Goal: Task Accomplishment & Management: Manage account settings

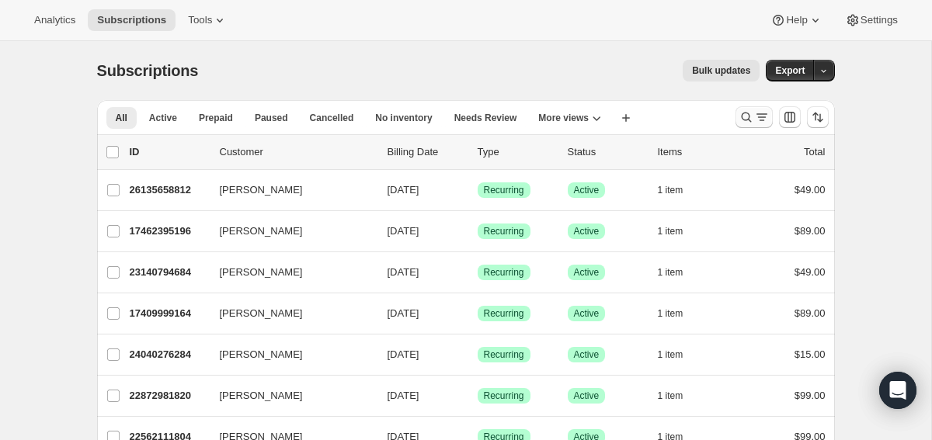
click at [745, 115] on icon "Search and filter results" at bounding box center [747, 118] width 16 height 16
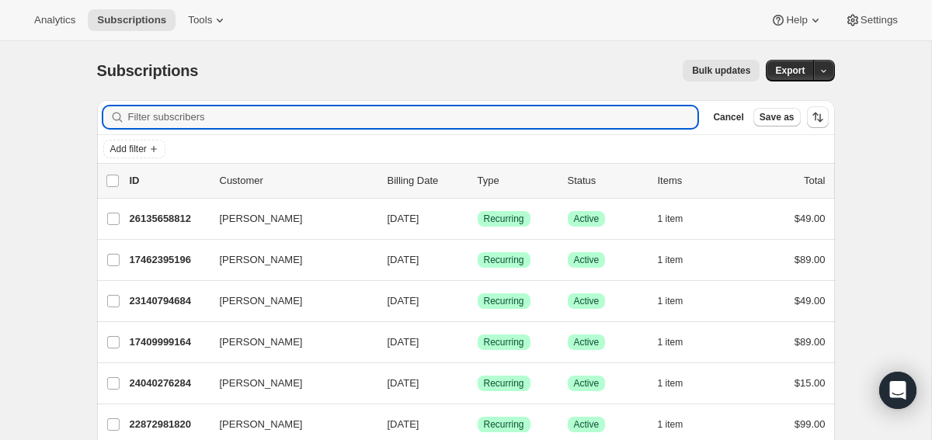
paste input "[EMAIL_ADDRESS][DOMAIN_NAME]"
type input "[EMAIL_ADDRESS][DOMAIN_NAME]"
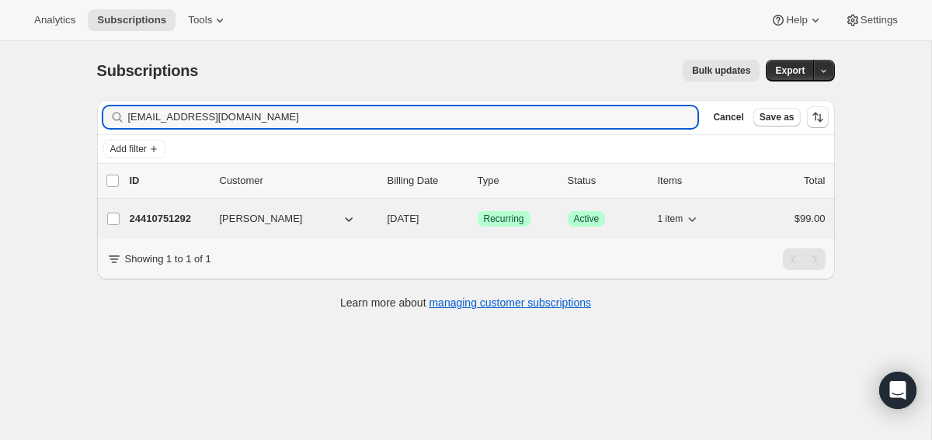
click at [172, 221] on p "24410751292" at bounding box center [169, 219] width 78 height 16
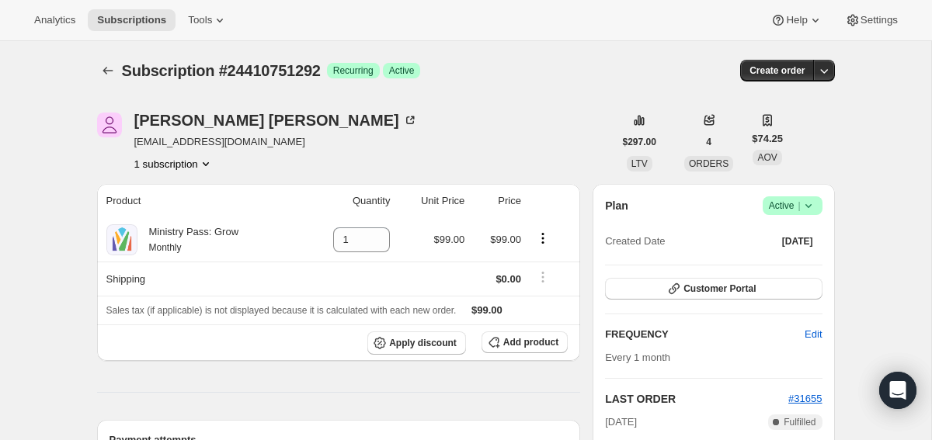
click at [810, 203] on icon at bounding box center [809, 206] width 16 height 16
click at [771, 263] on span "Cancel subscription" at bounding box center [788, 263] width 88 height 12
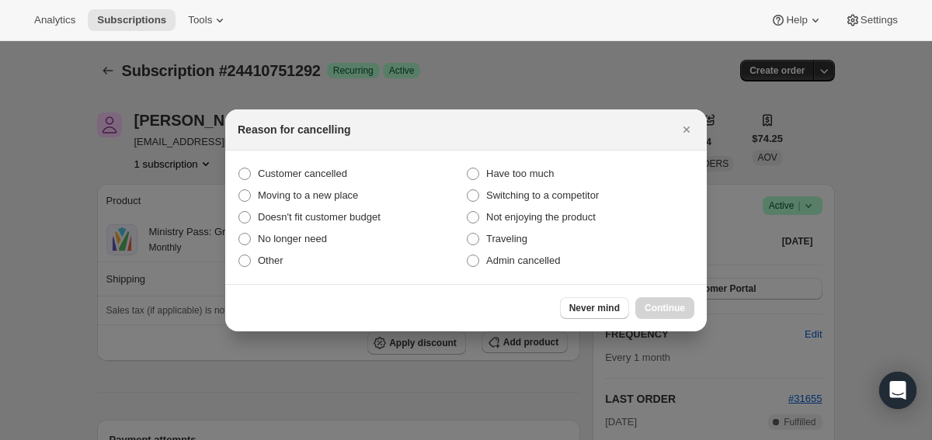
click at [323, 158] on section "Customer cancelled Have too much Moving to a new place Switching to a competito…" at bounding box center [466, 218] width 482 height 134
click at [323, 170] on span "Customer cancelled" at bounding box center [302, 174] width 89 height 12
click at [239, 169] on input "Customer cancelled" at bounding box center [238, 168] width 1 height 1
radio input "true"
click at [682, 315] on button "Continue" at bounding box center [664, 308] width 59 height 22
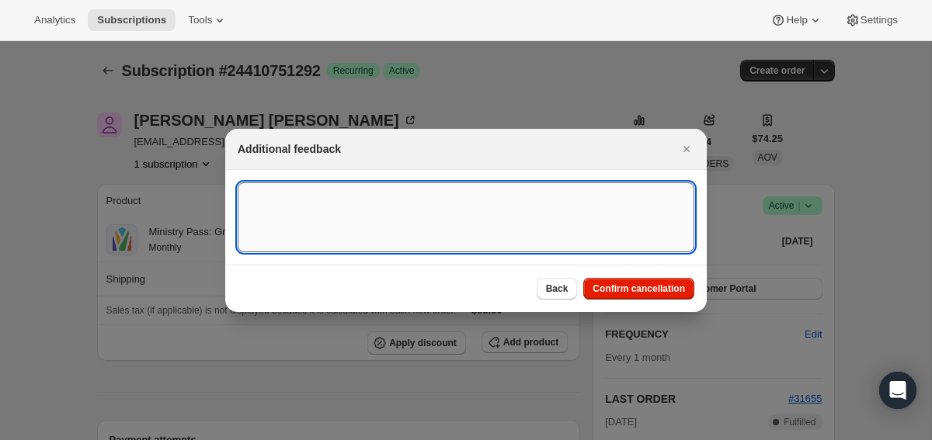
click at [533, 212] on textarea ":rbs:" at bounding box center [466, 218] width 457 height 70
type textarea "canceled on 8/12"
click at [616, 287] on span "Confirm cancellation" at bounding box center [639, 289] width 92 height 12
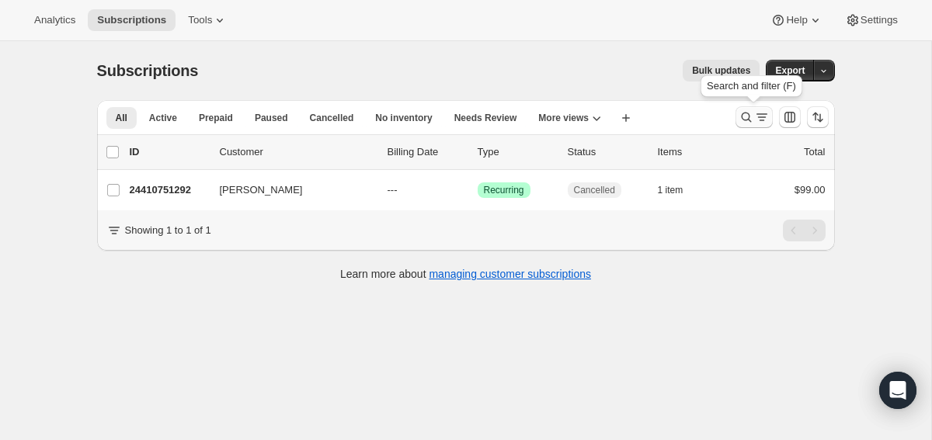
click at [746, 113] on icon "Search and filter results" at bounding box center [747, 118] width 16 height 16
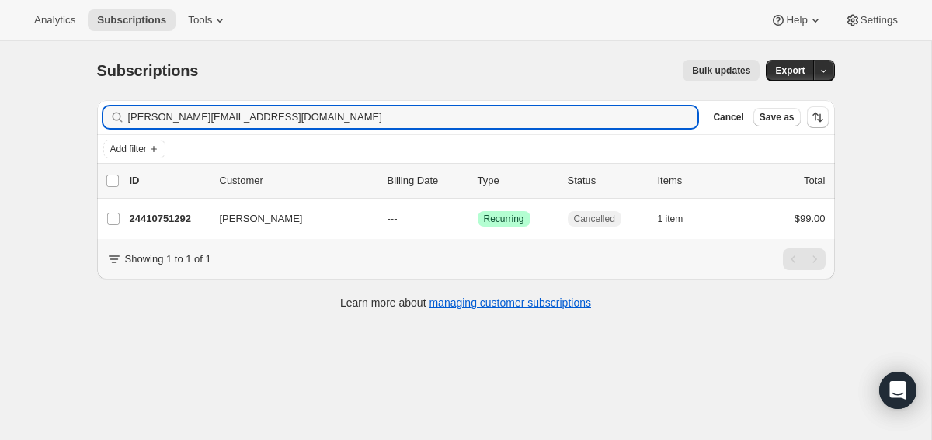
type input "[PERSON_NAME][EMAIL_ADDRESS][DOMAIN_NAME]"
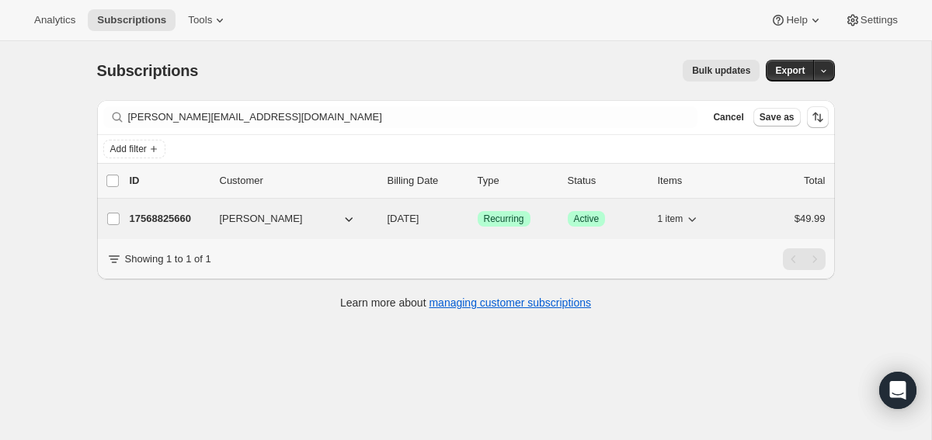
click at [178, 214] on p "17568825660" at bounding box center [169, 219] width 78 height 16
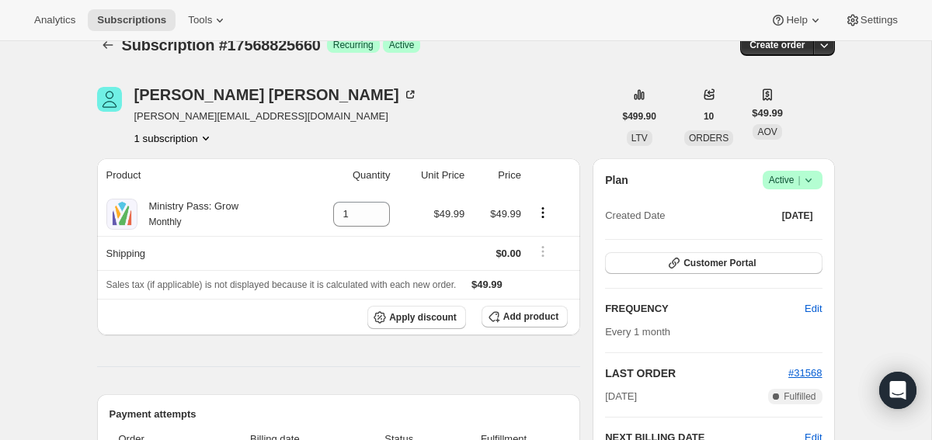
scroll to position [26, 0]
click at [813, 176] on icon at bounding box center [809, 180] width 16 height 16
click at [777, 236] on span "Cancel subscription" at bounding box center [788, 237] width 88 height 12
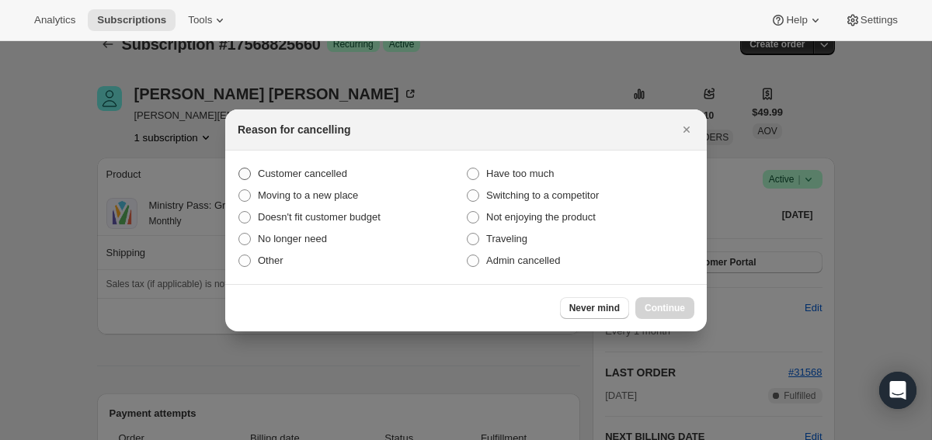
click at [338, 180] on span "Customer cancelled" at bounding box center [302, 174] width 89 height 16
click at [239, 169] on input "Customer cancelled" at bounding box center [238, 168] width 1 height 1
radio input "true"
click at [663, 304] on span "Continue" at bounding box center [665, 308] width 40 height 12
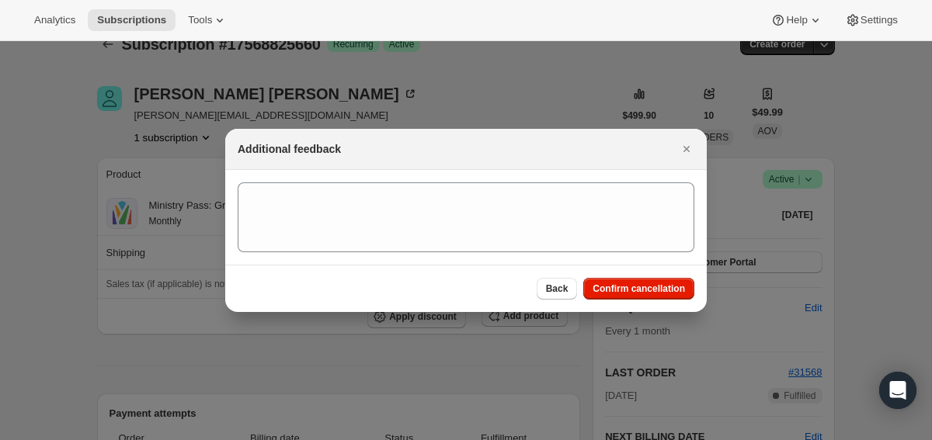
click at [385, 174] on section ":ri3:" at bounding box center [466, 217] width 482 height 95
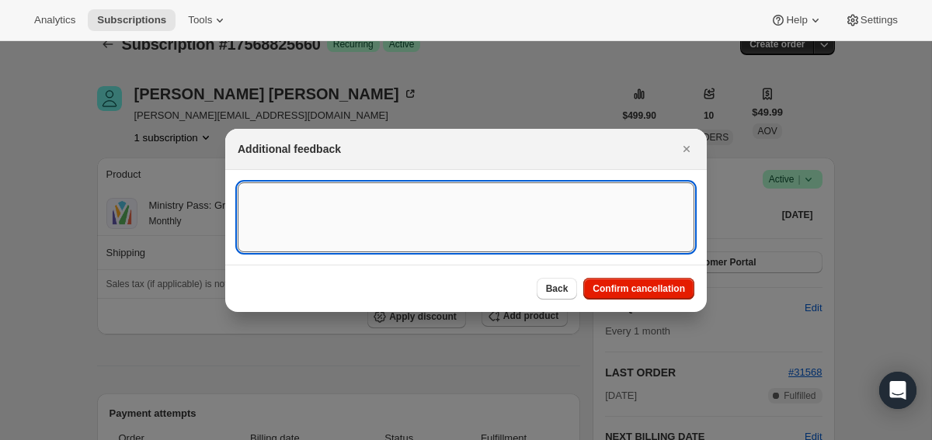
click at [382, 214] on textarea ":ri3:" at bounding box center [466, 218] width 457 height 70
type textarea "canceled on 8/12"
click at [633, 285] on span "Confirm cancellation" at bounding box center [639, 289] width 92 height 12
